Goal: Information Seeking & Learning: Compare options

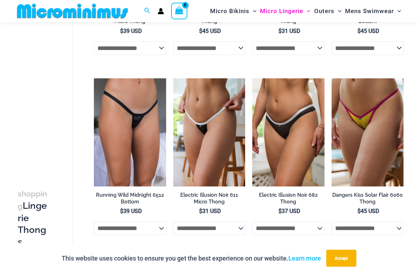
scroll to position [181, 0]
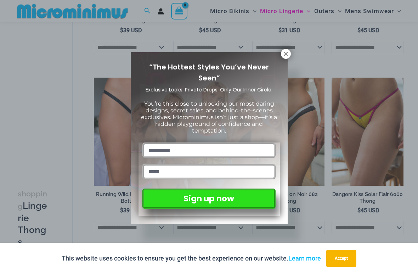
click at [286, 57] on icon at bounding box center [286, 54] width 6 height 6
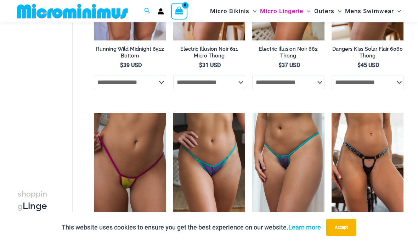
scroll to position [326, 0]
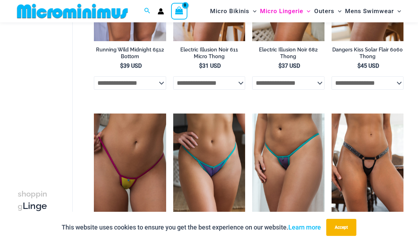
click at [94, 113] on img at bounding box center [94, 113] width 0 height 0
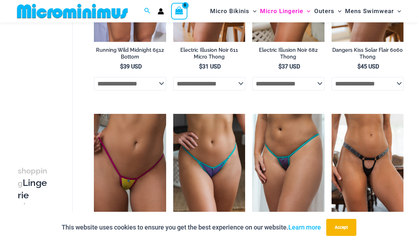
click at [349, 228] on button "Accept" at bounding box center [341, 227] width 30 height 17
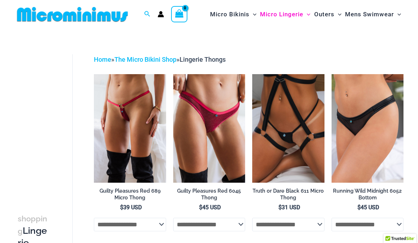
scroll to position [0, 0]
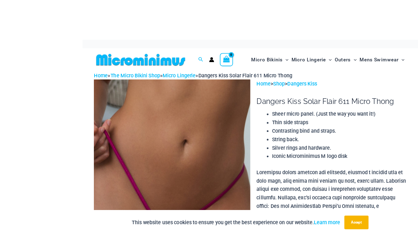
scroll to position [17, 0]
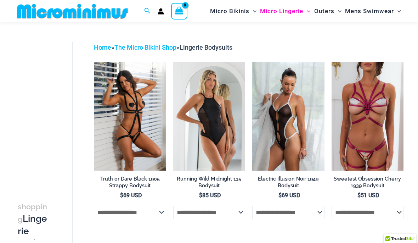
scroll to position [13, 0]
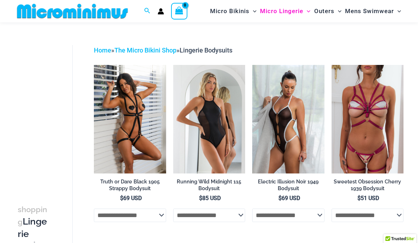
click at [314, 217] on select "**********" at bounding box center [288, 214] width 72 height 13
click at [252, 65] on img at bounding box center [252, 65] width 0 height 0
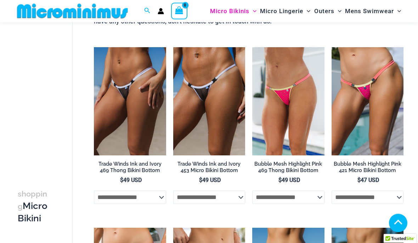
scroll to position [372, 0]
click at [173, 47] on img at bounding box center [173, 47] width 0 height 0
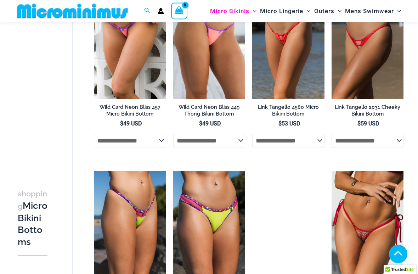
scroll to position [609, 0]
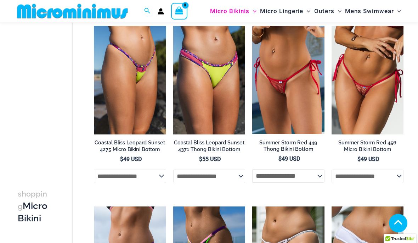
scroll to position [750, 0]
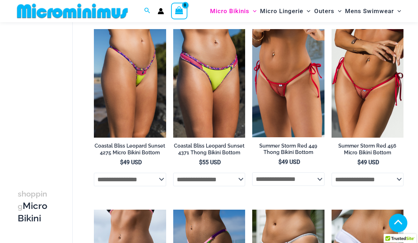
click at [252, 29] on img at bounding box center [252, 29] width 0 height 0
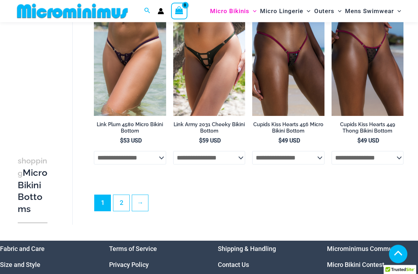
scroll to position [1680, 0]
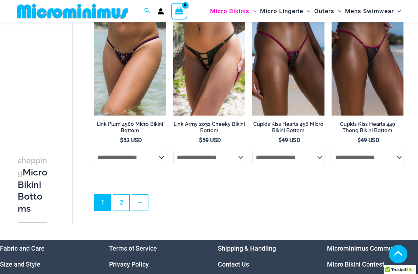
click at [122, 205] on link "2" at bounding box center [121, 202] width 16 height 16
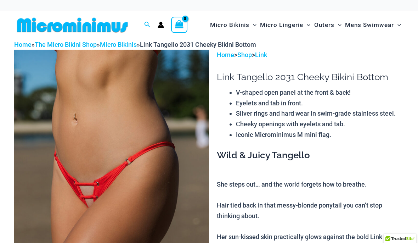
click at [169, 182] on img at bounding box center [111, 196] width 195 height 292
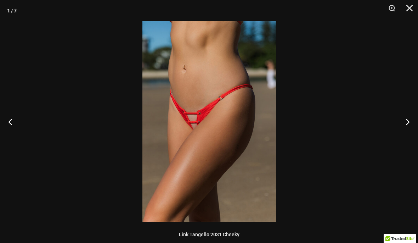
click at [407, 122] on button "Next" at bounding box center [404, 121] width 27 height 35
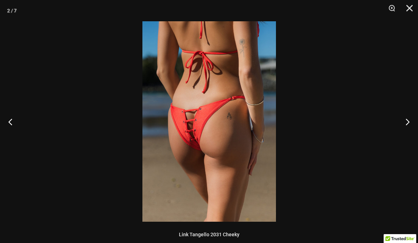
click at [413, 122] on button "Next" at bounding box center [404, 121] width 27 height 35
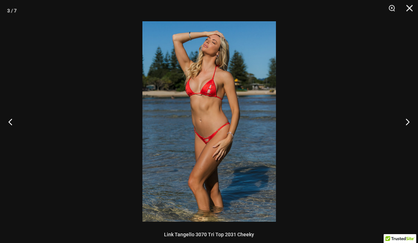
click at [407, 122] on button "Next" at bounding box center [404, 121] width 27 height 35
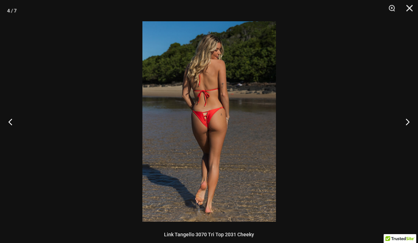
click at [410, 123] on button "Next" at bounding box center [404, 121] width 27 height 35
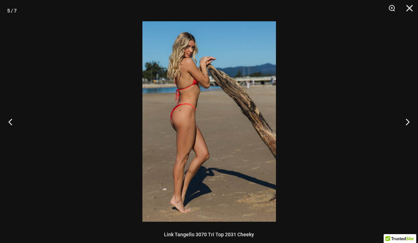
click at [410, 118] on button "Next" at bounding box center [404, 121] width 27 height 35
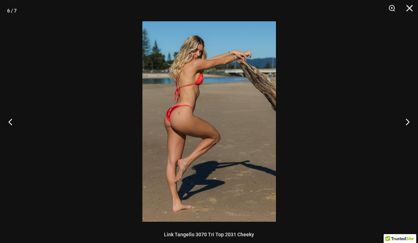
click at [409, 120] on button "Next" at bounding box center [404, 121] width 27 height 35
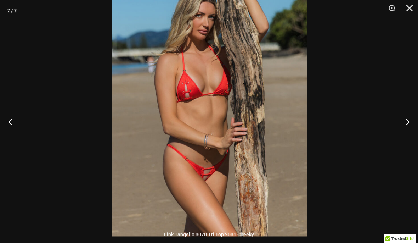
click at [405, 118] on button "Next" at bounding box center [404, 121] width 27 height 35
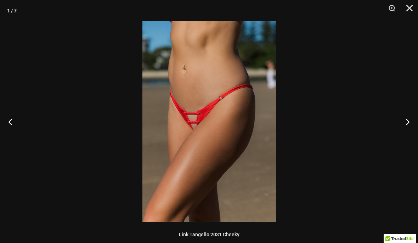
click at [409, 126] on button "Next" at bounding box center [404, 121] width 27 height 35
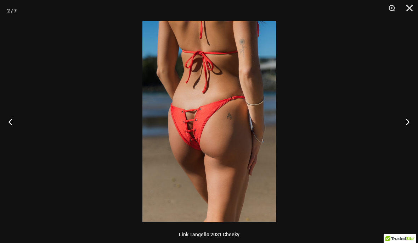
click at [402, 129] on button "Next" at bounding box center [404, 121] width 27 height 35
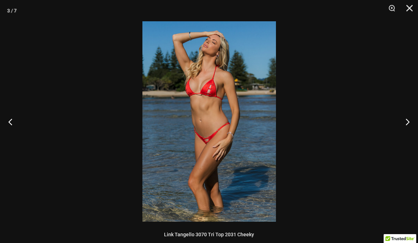
click at [402, 129] on button "Next" at bounding box center [404, 121] width 27 height 35
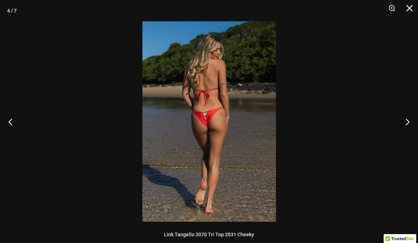
click at [401, 129] on button "Next" at bounding box center [404, 121] width 27 height 35
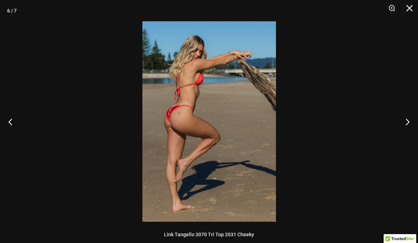
click at [410, 7] on button "Close" at bounding box center [407, 10] width 18 height 21
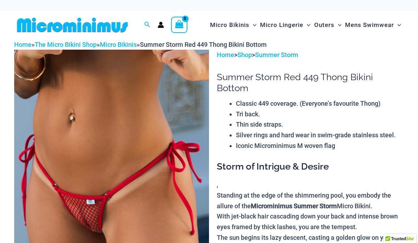
click at [169, 175] on img at bounding box center [111, 196] width 195 height 292
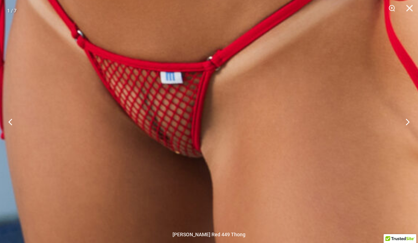
click at [408, 122] on button "Next" at bounding box center [404, 121] width 27 height 35
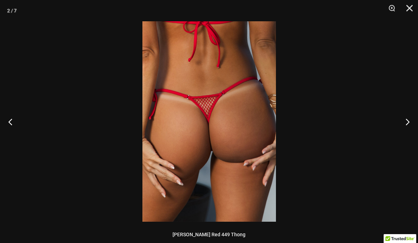
click at [413, 123] on button "Next" at bounding box center [404, 121] width 27 height 35
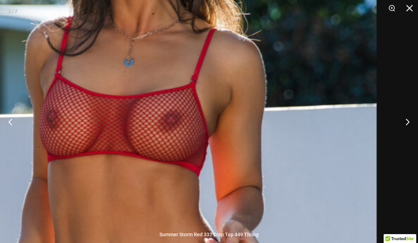
click at [235, 100] on img at bounding box center [135, 179] width 484 height 724
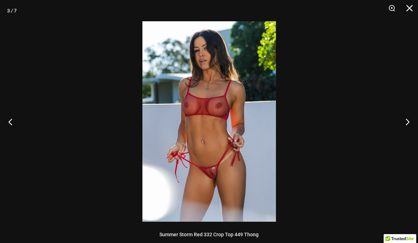
click at [412, 120] on button "Next" at bounding box center [404, 121] width 27 height 35
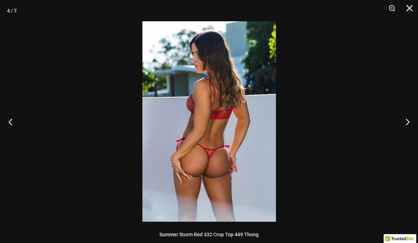
click at [408, 124] on button "Next" at bounding box center [404, 121] width 27 height 35
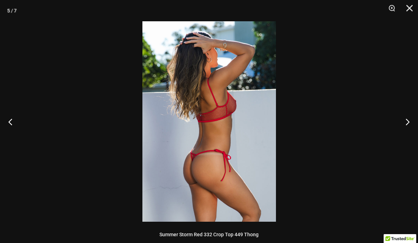
click at [412, 122] on button "Next" at bounding box center [404, 121] width 27 height 35
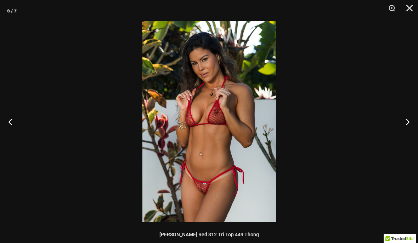
click at [406, 126] on button "Next" at bounding box center [404, 121] width 27 height 35
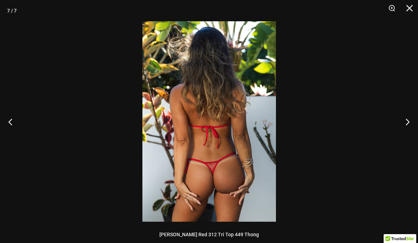
click at [406, 131] on button "Next" at bounding box center [404, 121] width 27 height 35
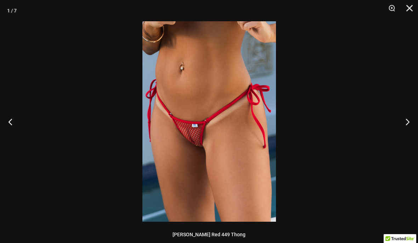
click at [406, 130] on button "Next" at bounding box center [404, 121] width 27 height 35
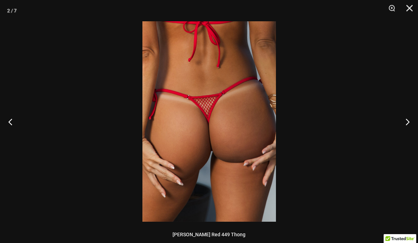
click at [406, 129] on button "Next" at bounding box center [404, 121] width 27 height 35
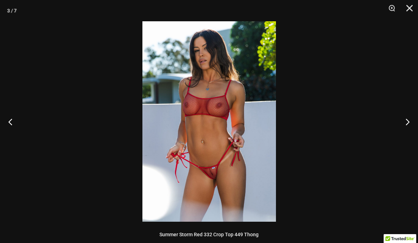
click at [406, 129] on button "Next" at bounding box center [404, 121] width 27 height 35
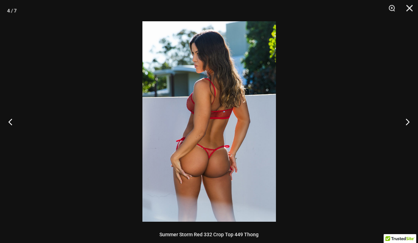
click at [406, 130] on button "Next" at bounding box center [404, 121] width 27 height 35
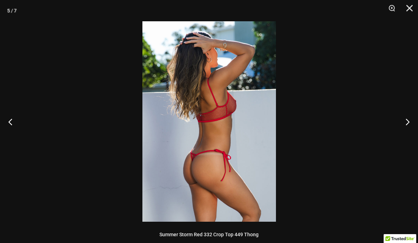
click at [406, 129] on button "Next" at bounding box center [404, 121] width 27 height 35
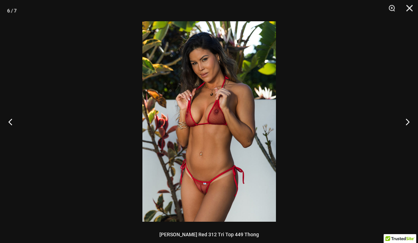
click at [414, 11] on button "Close" at bounding box center [407, 10] width 18 height 21
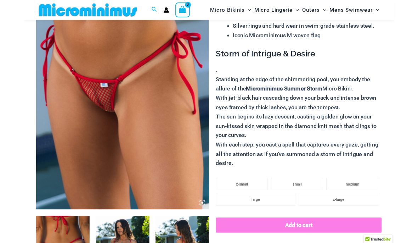
scroll to position [98, 0]
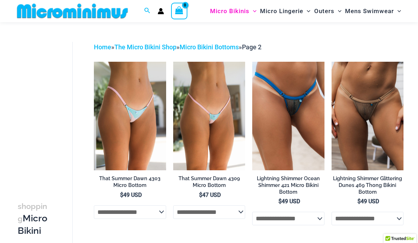
scroll to position [17, 0]
click at [332, 62] on img at bounding box center [332, 62] width 0 height 0
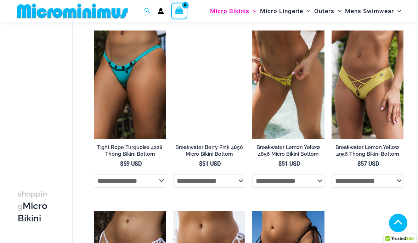
scroll to position [421, 0]
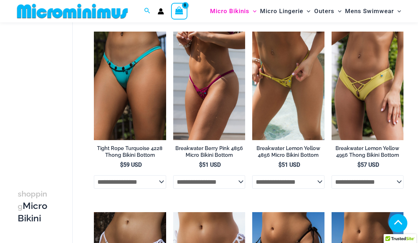
click at [252, 32] on img at bounding box center [252, 32] width 0 height 0
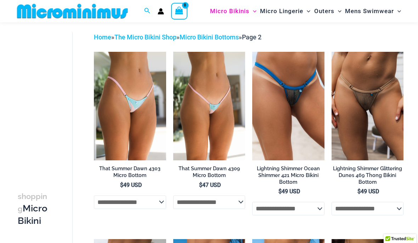
scroll to position [6, 0]
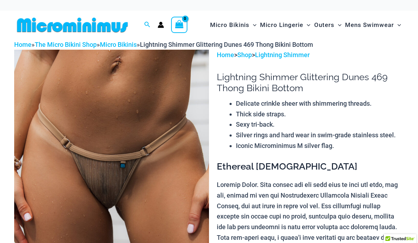
click at [182, 174] on img at bounding box center [111, 196] width 195 height 292
click at [149, 139] on img at bounding box center [111, 196] width 195 height 292
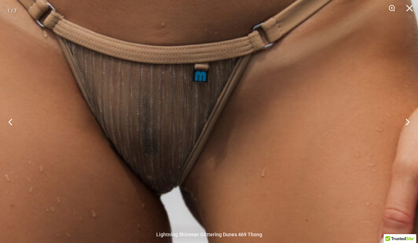
click at [224, 108] on img at bounding box center [170, 159] width 538 height 806
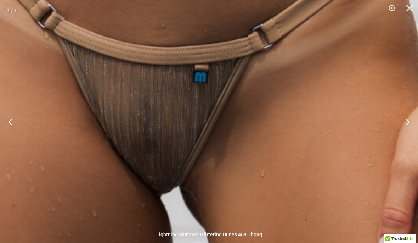
click at [409, 119] on button "Next" at bounding box center [404, 121] width 27 height 35
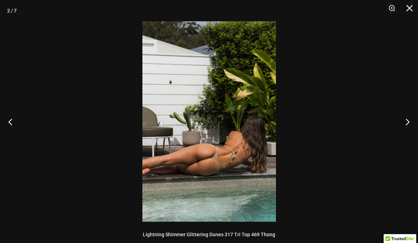
click at [416, 119] on button "Next" at bounding box center [404, 121] width 27 height 35
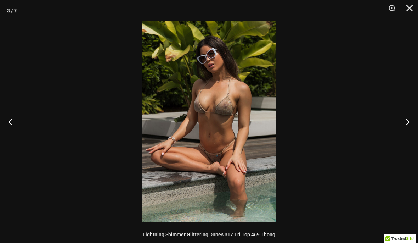
click at [408, 123] on button "Next" at bounding box center [404, 121] width 27 height 35
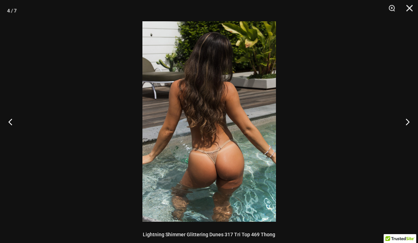
click at [405, 124] on button "Next" at bounding box center [404, 121] width 27 height 35
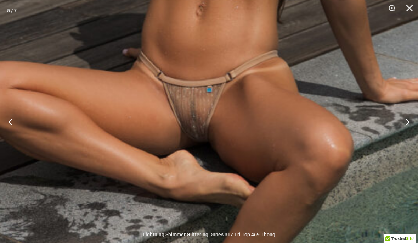
click at [209, 151] on img at bounding box center [206, 10] width 539 height 808
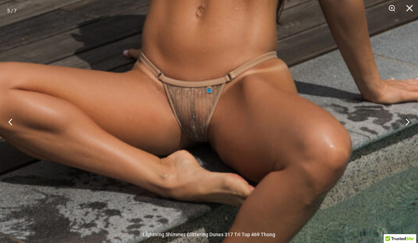
click at [409, 124] on button "Next" at bounding box center [404, 121] width 27 height 35
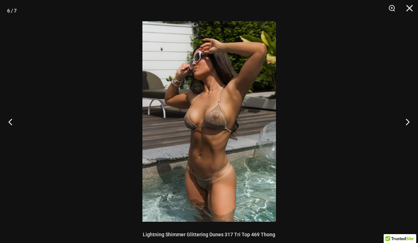
click at [410, 129] on button "Next" at bounding box center [404, 121] width 27 height 35
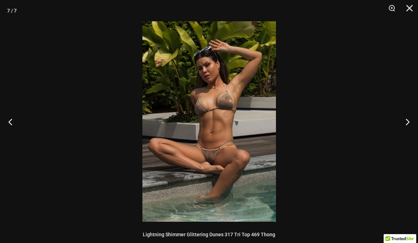
click at [408, 128] on button "Next" at bounding box center [404, 121] width 27 height 35
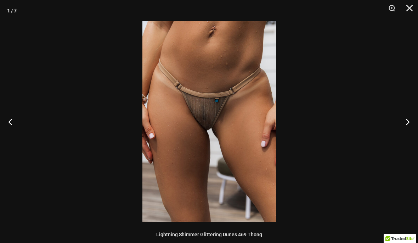
click at [413, 129] on button "Next" at bounding box center [404, 121] width 27 height 35
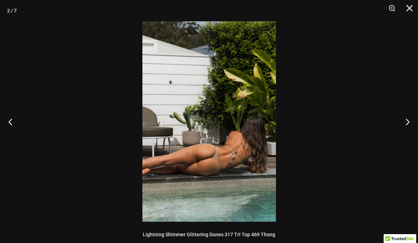
click at [413, 15] on button "Close" at bounding box center [407, 10] width 18 height 21
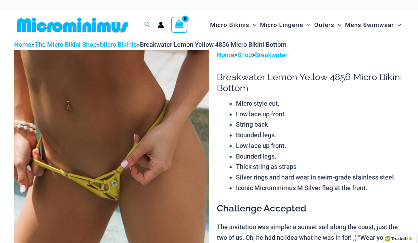
click at [148, 173] on img at bounding box center [111, 196] width 195 height 292
click at [133, 155] on img at bounding box center [111, 196] width 195 height 292
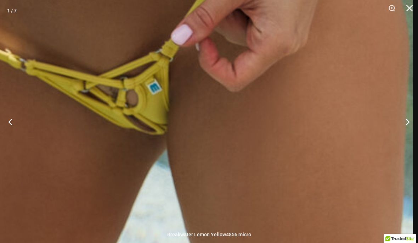
click at [410, 123] on button "Next" at bounding box center [404, 121] width 27 height 35
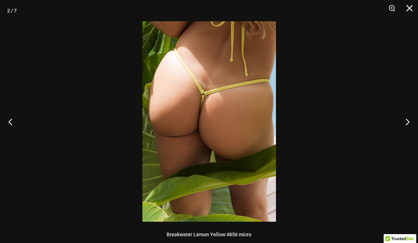
click at [411, 123] on button "Next" at bounding box center [404, 121] width 27 height 35
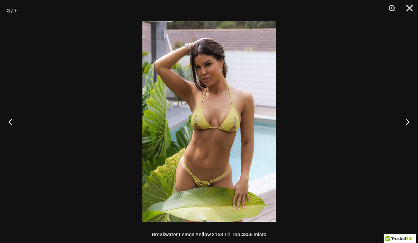
click at [408, 124] on button "Next" at bounding box center [404, 121] width 27 height 35
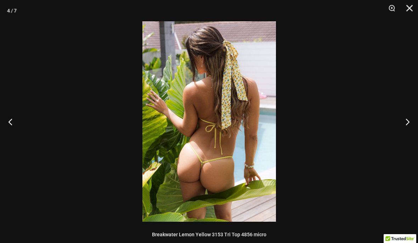
click at [408, 123] on button "Next" at bounding box center [404, 121] width 27 height 35
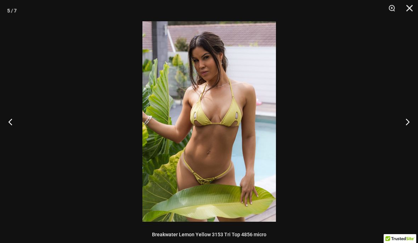
click at [404, 124] on button "Next" at bounding box center [404, 121] width 27 height 35
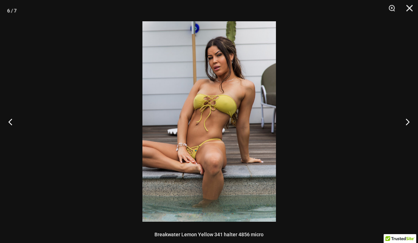
click at [405, 122] on button "Next" at bounding box center [404, 121] width 27 height 35
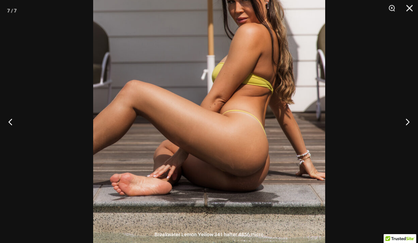
click at [412, 124] on button "Next" at bounding box center [404, 121] width 27 height 35
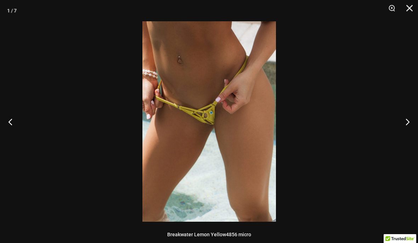
click at [407, 125] on button "Next" at bounding box center [404, 121] width 27 height 35
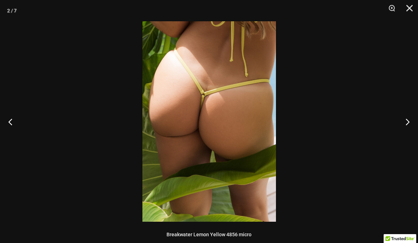
click at [409, 6] on button "Close" at bounding box center [407, 10] width 18 height 21
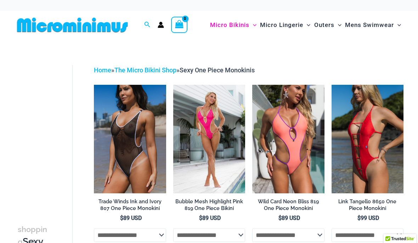
click at [332, 85] on img at bounding box center [332, 85] width 0 height 0
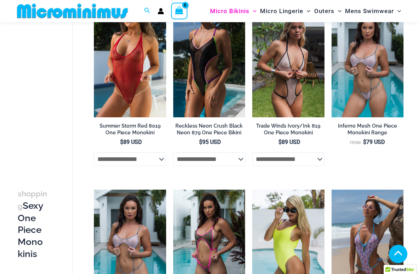
scroll to position [249, 0]
click at [94, 9] on img at bounding box center [94, 9] width 0 height 0
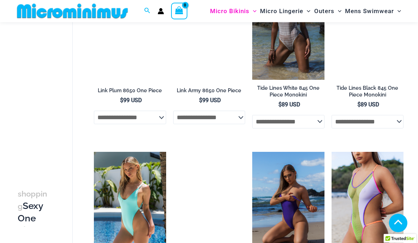
scroll to position [641, 0]
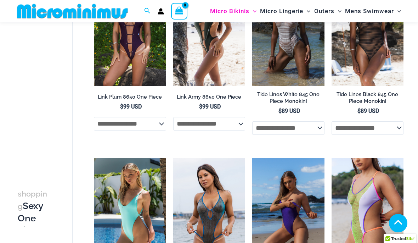
click at [173, 158] on img at bounding box center [173, 158] width 0 height 0
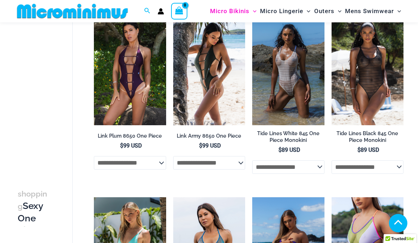
scroll to position [602, 0]
click at [252, 17] on img at bounding box center [252, 17] width 0 height 0
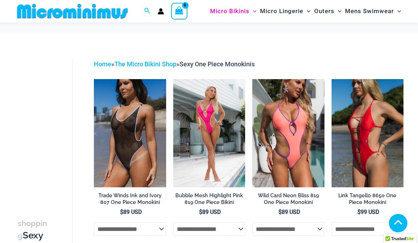
scroll to position [602, 0]
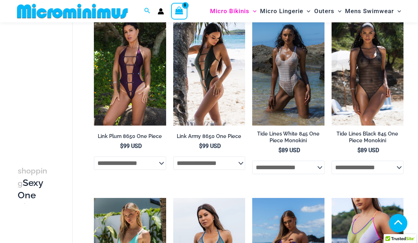
click at [252, 17] on img at bounding box center [252, 17] width 0 height 0
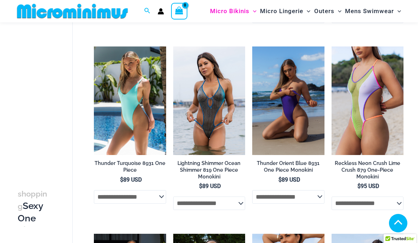
scroll to position [747, 0]
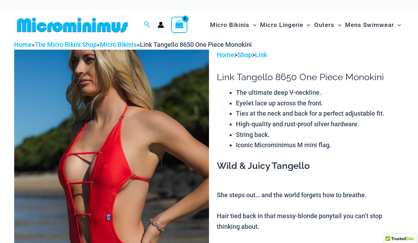
click at [174, 175] on img at bounding box center [111, 196] width 195 height 292
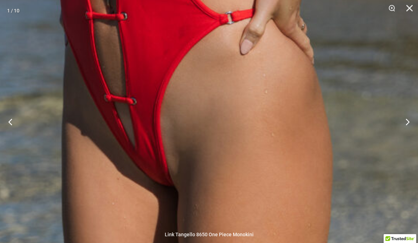
click at [411, 121] on button "Next" at bounding box center [404, 121] width 27 height 35
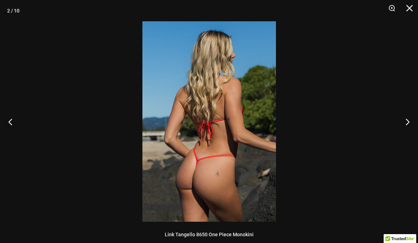
click at [411, 118] on button "Next" at bounding box center [404, 121] width 27 height 35
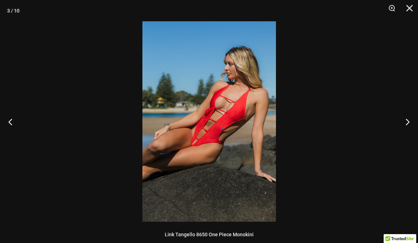
click at [407, 119] on button "Next" at bounding box center [404, 121] width 27 height 35
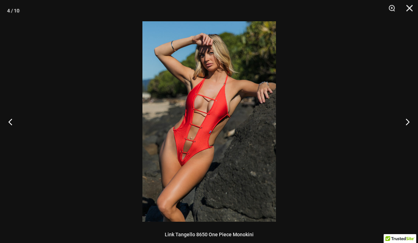
click at [406, 123] on button "Next" at bounding box center [404, 121] width 27 height 35
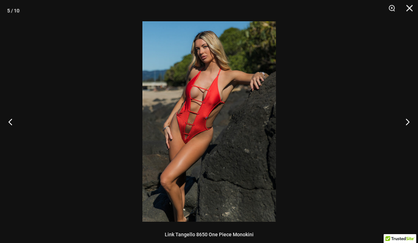
click at [403, 122] on button "Next" at bounding box center [404, 121] width 27 height 35
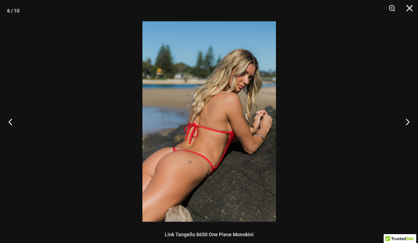
click at [401, 125] on button "Next" at bounding box center [404, 121] width 27 height 35
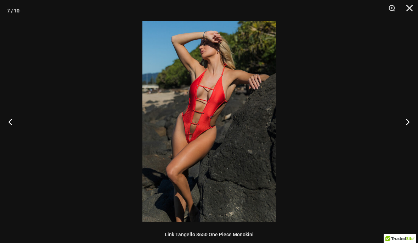
click at [405, 125] on button "Next" at bounding box center [404, 121] width 27 height 35
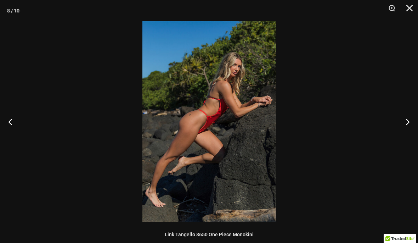
click at [406, 120] on button "Next" at bounding box center [404, 121] width 27 height 35
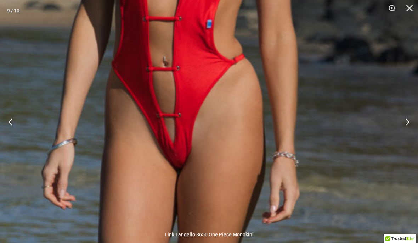
click at [217, 124] on img at bounding box center [181, 99] width 542 height 812
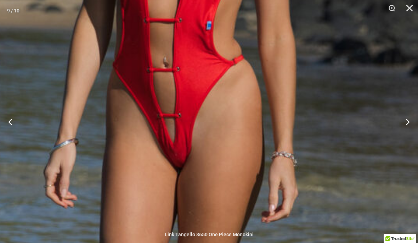
click at [410, 124] on button "Next" at bounding box center [404, 121] width 27 height 35
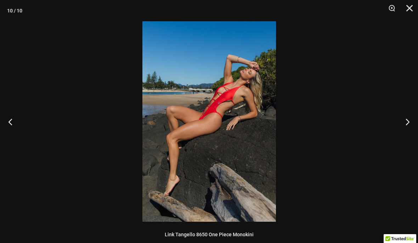
click at [415, 4] on button "Close" at bounding box center [407, 10] width 18 height 21
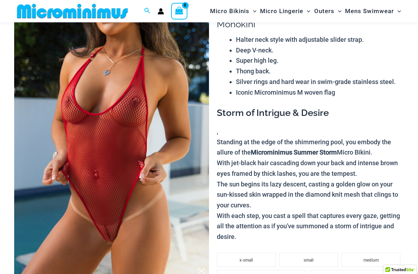
scroll to position [66, 0]
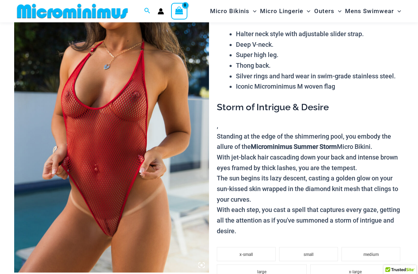
click at [158, 135] on img at bounding box center [111, 126] width 195 height 292
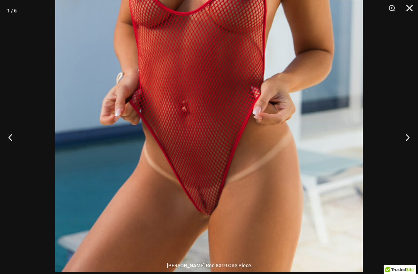
click at [408, 139] on button "Next" at bounding box center [404, 136] width 27 height 35
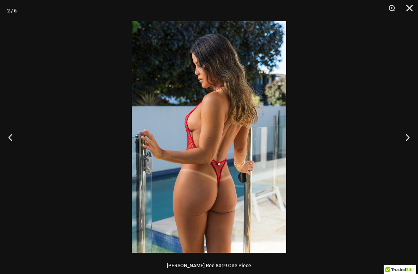
click at [408, 132] on button "Next" at bounding box center [404, 136] width 27 height 35
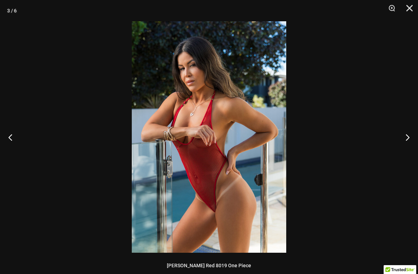
click at [404, 141] on button "Next" at bounding box center [404, 136] width 27 height 35
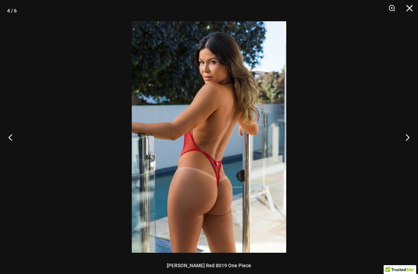
click at [402, 137] on button "Next" at bounding box center [404, 136] width 27 height 35
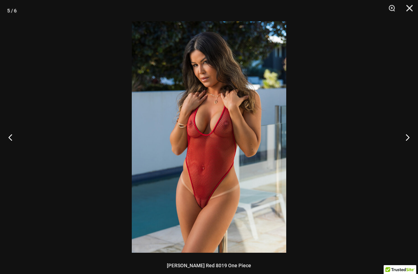
click at [402, 140] on button "Next" at bounding box center [404, 136] width 27 height 35
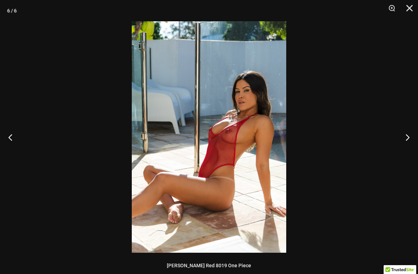
click at [406, 139] on button "Next" at bounding box center [404, 136] width 27 height 35
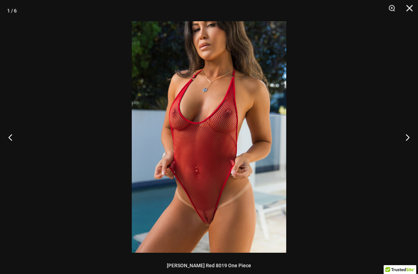
click at [404, 135] on button "Next" at bounding box center [404, 136] width 27 height 35
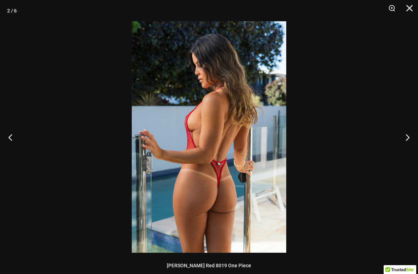
click at [408, 140] on button "Next" at bounding box center [404, 136] width 27 height 35
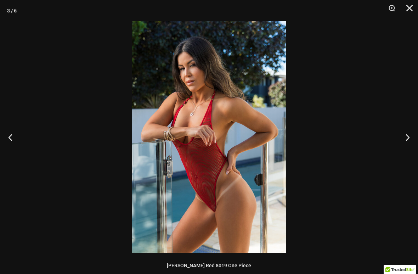
click at [408, 139] on button "Next" at bounding box center [404, 136] width 27 height 35
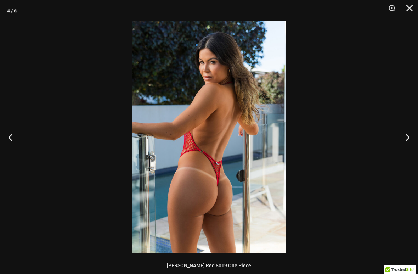
click at [408, 137] on button "Next" at bounding box center [404, 136] width 27 height 35
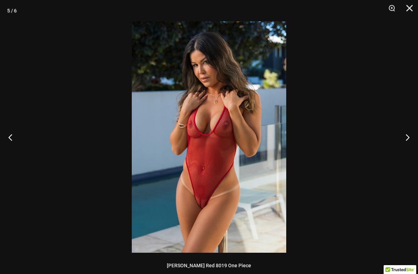
click at [408, 137] on button "Next" at bounding box center [404, 136] width 27 height 35
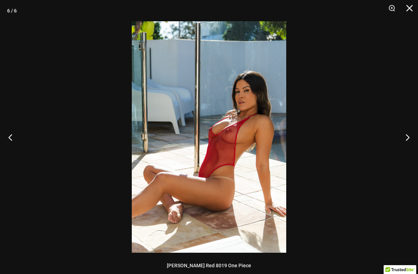
click at [413, 8] on button "Close" at bounding box center [407, 10] width 18 height 21
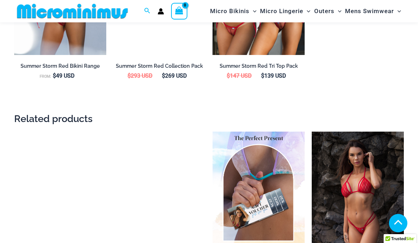
scroll to position [763, 0]
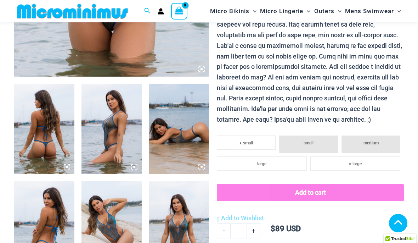
scroll to position [253, 0]
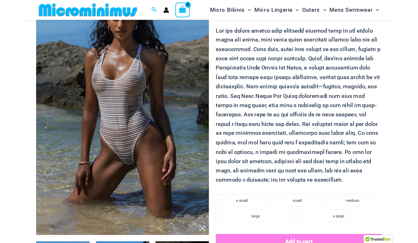
scroll to position [70, 0]
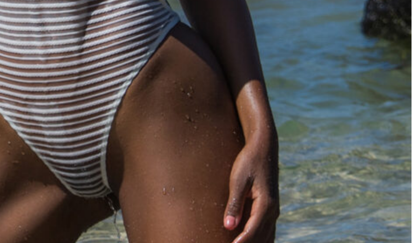
click at [62, 34] on img at bounding box center [111, 119] width 195 height 292
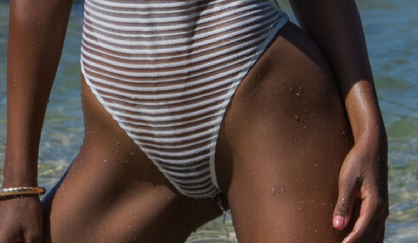
click at [111, 35] on img at bounding box center [111, 119] width 195 height 292
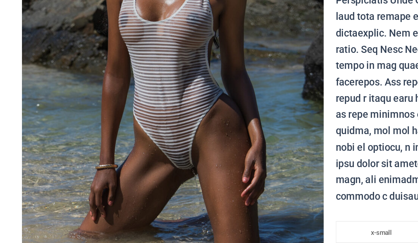
click at [164, 87] on img at bounding box center [111, 119] width 195 height 292
click at [136, 88] on img at bounding box center [111, 119] width 195 height 292
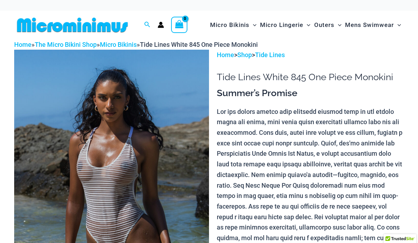
click at [149, 170] on img at bounding box center [111, 196] width 195 height 292
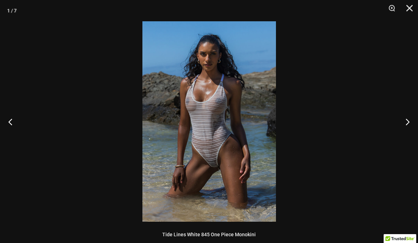
click at [410, 119] on button "Next" at bounding box center [404, 121] width 27 height 35
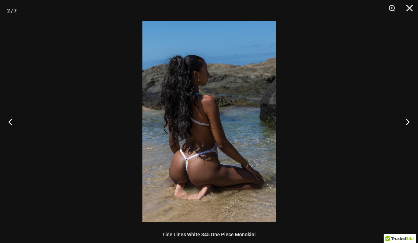
click at [406, 123] on button "Next" at bounding box center [404, 121] width 27 height 35
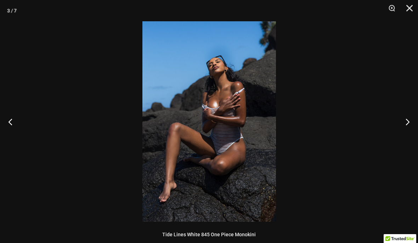
click at [405, 124] on button "Next" at bounding box center [404, 121] width 27 height 35
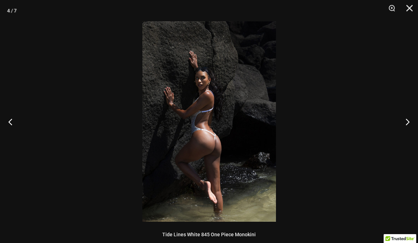
click at [405, 121] on button "Next" at bounding box center [404, 121] width 27 height 35
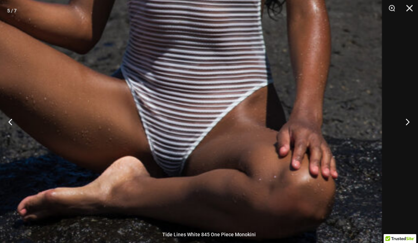
click at [238, 134] on img at bounding box center [112, 70] width 540 height 809
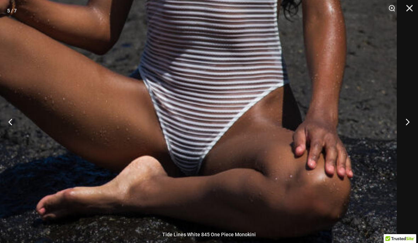
click at [409, 123] on button "Next" at bounding box center [404, 121] width 27 height 35
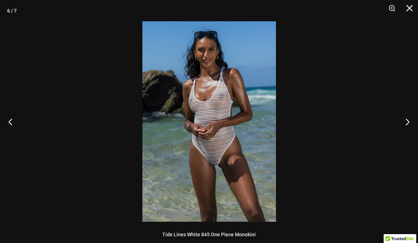
click at [405, 125] on button "Next" at bounding box center [404, 121] width 27 height 35
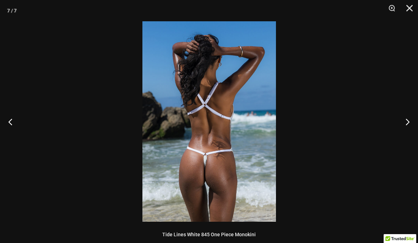
click at [402, 130] on button "Next" at bounding box center [404, 121] width 27 height 35
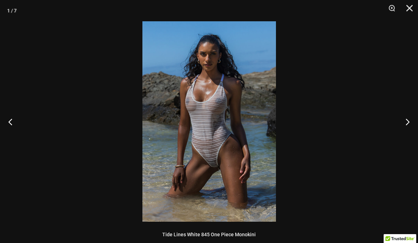
click at [403, 129] on button "Next" at bounding box center [404, 121] width 27 height 35
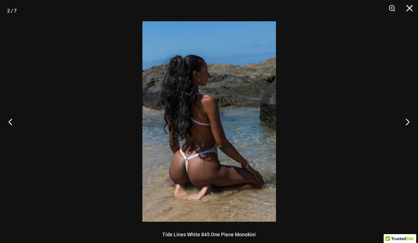
click at [403, 129] on button "Next" at bounding box center [404, 121] width 27 height 35
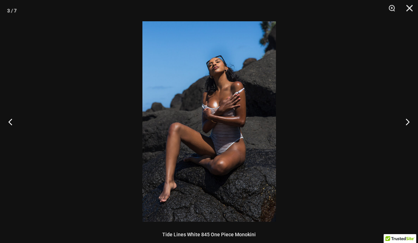
click at [402, 130] on button "Next" at bounding box center [404, 121] width 27 height 35
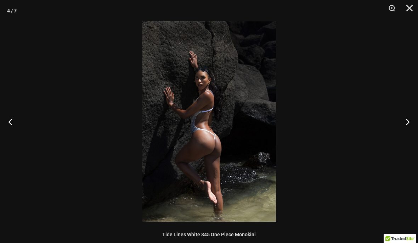
click at [413, 12] on button "Close" at bounding box center [407, 10] width 18 height 21
